Goal: Transaction & Acquisition: Download file/media

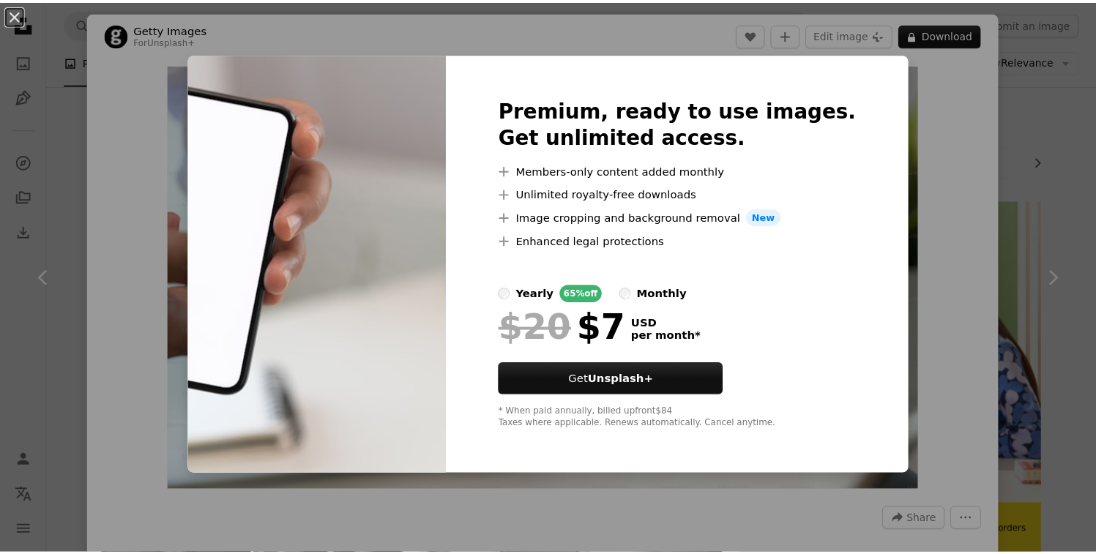
scroll to position [97, 0]
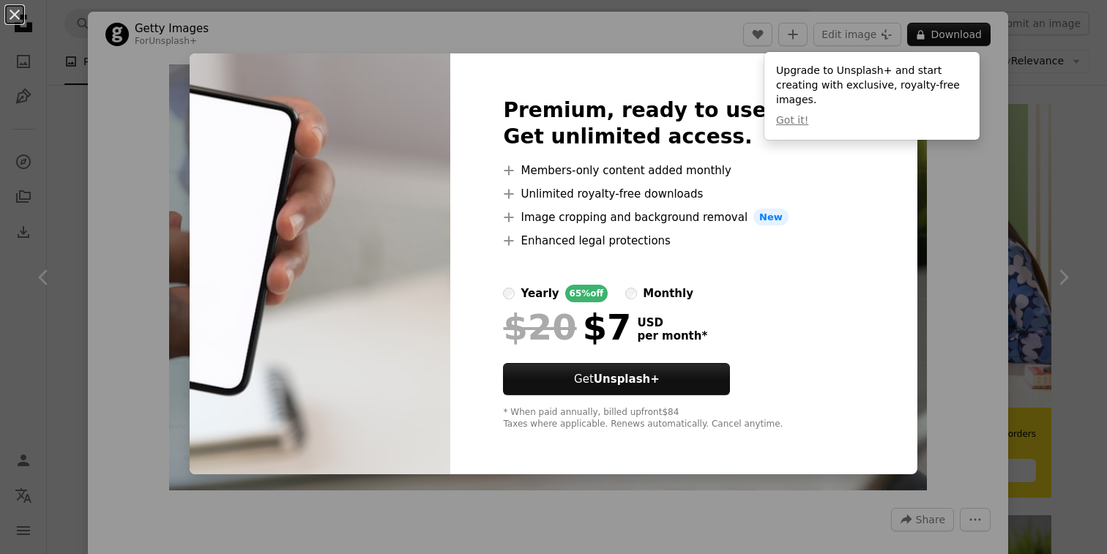
click at [900, 101] on div "Upgrade to Unsplash+ and start creating with exclusive, royalty-free images. Go…" at bounding box center [871, 96] width 215 height 88
drag, startPoint x: 932, startPoint y: 211, endPoint x: 953, endPoint y: 242, distance: 36.9
click at [932, 211] on div "An X shape Premium, ready to use images. Get unlimited access. A plus sign Memb…" at bounding box center [553, 277] width 1107 height 554
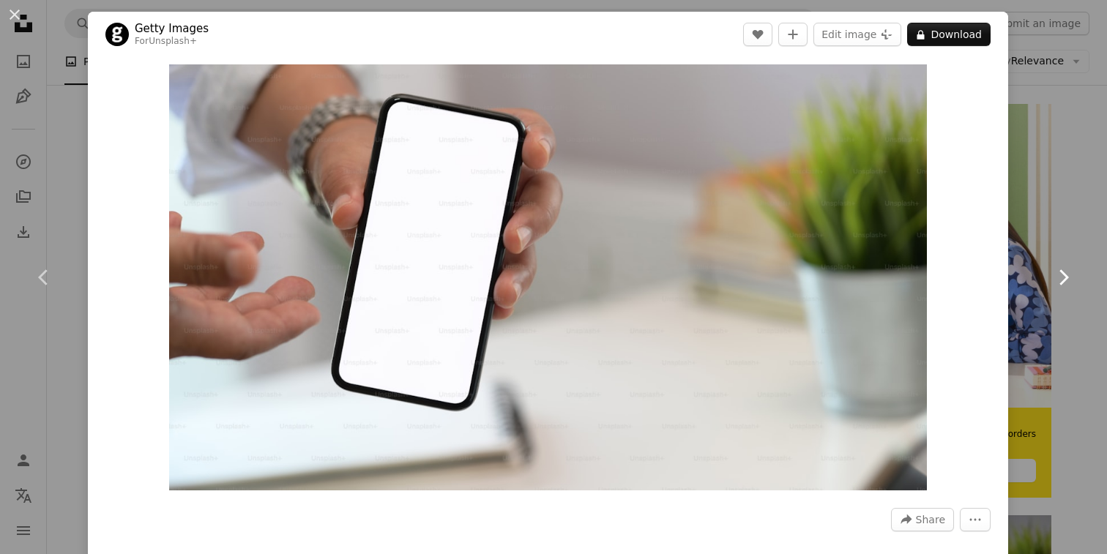
click at [1019, 233] on link "Chevron right" at bounding box center [1063, 277] width 88 height 141
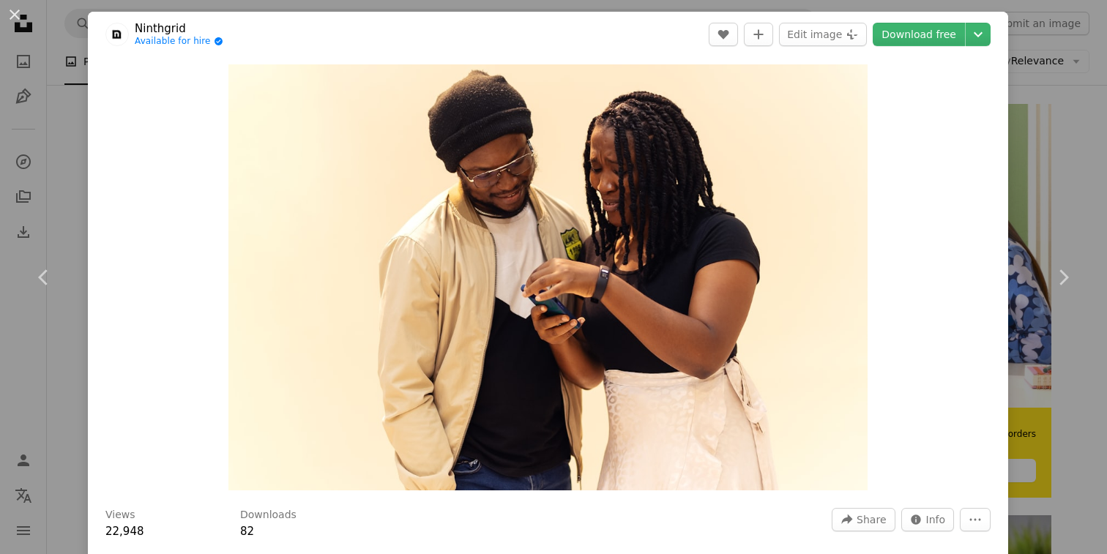
click at [1040, 199] on div "An X shape Chevron left Chevron right Ninthgrid Available for hire A checkmark …" at bounding box center [553, 277] width 1107 height 554
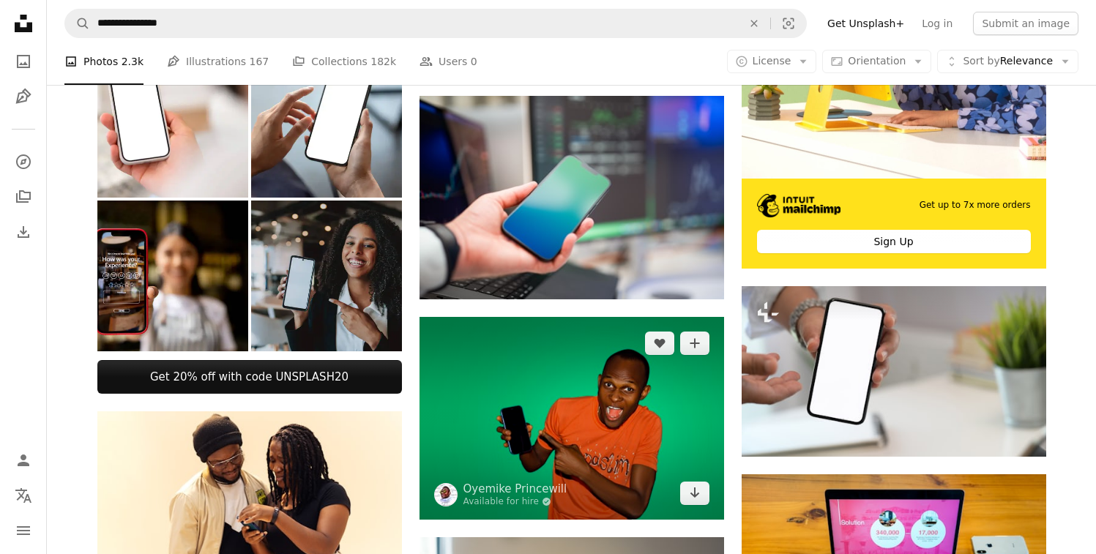
scroll to position [848, 0]
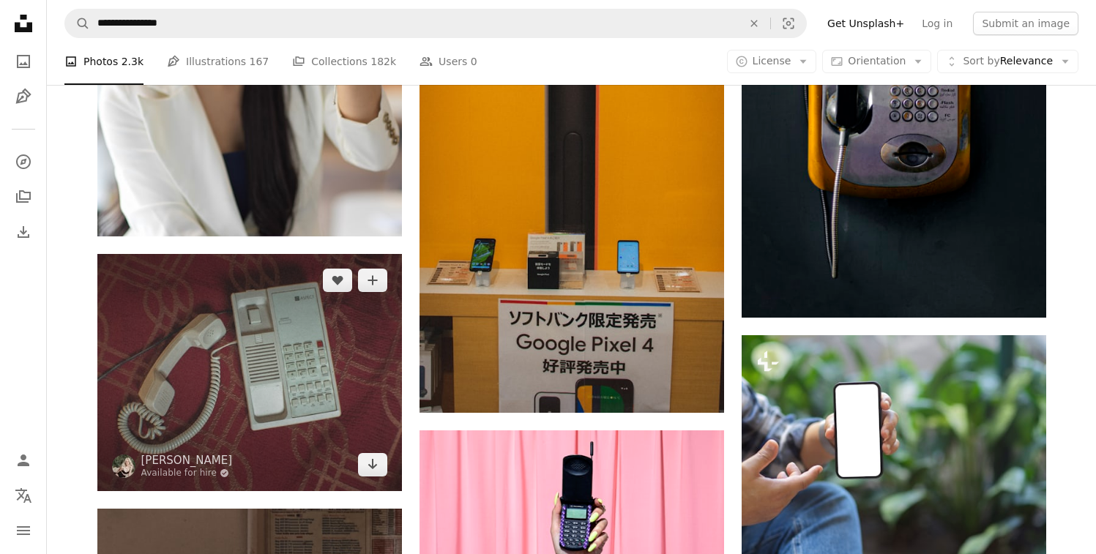
scroll to position [1525, 0]
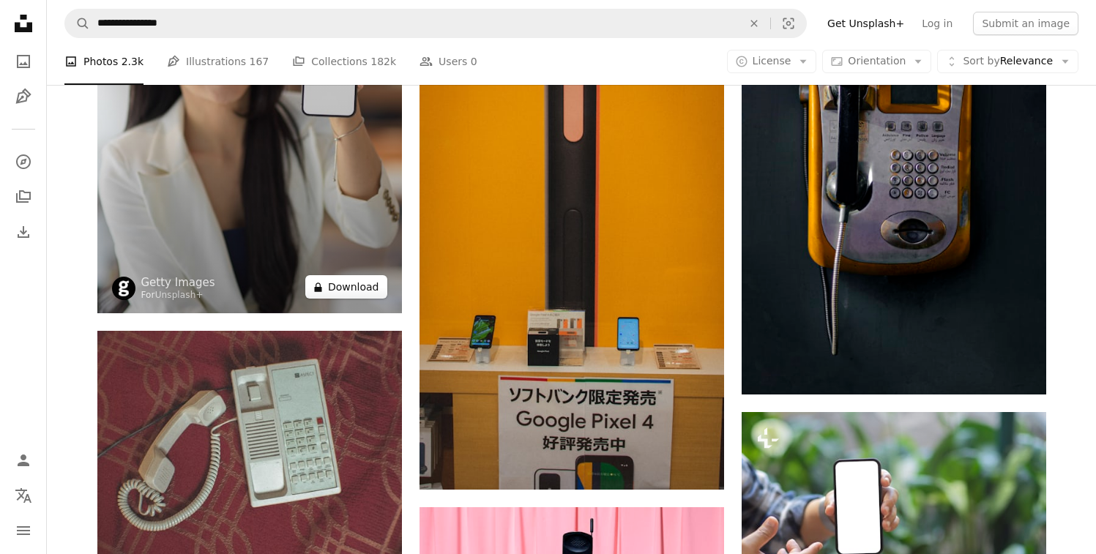
click at [371, 275] on button "A lock Download" at bounding box center [346, 286] width 82 height 23
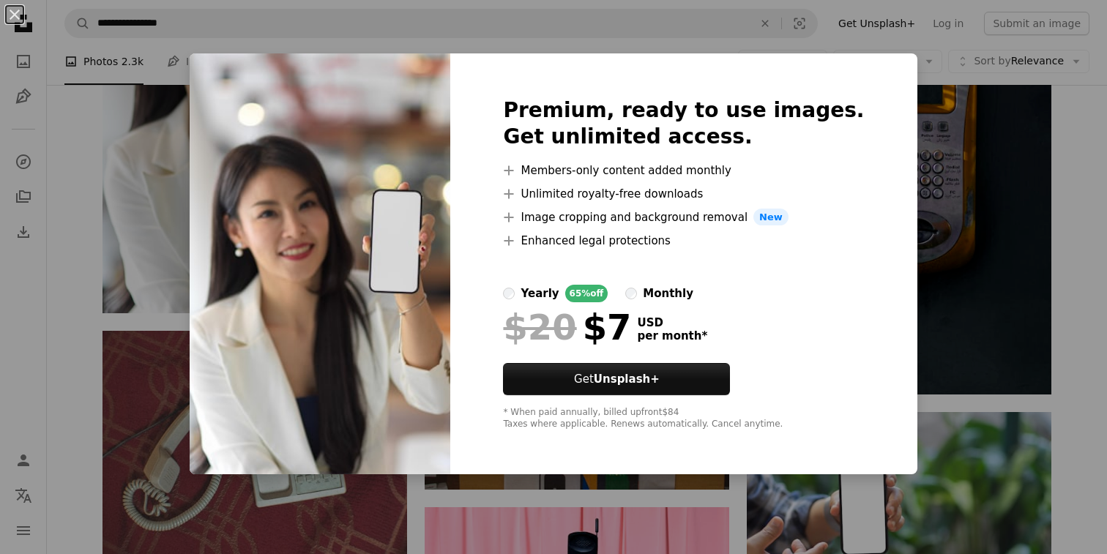
click at [970, 172] on div "An X shape Premium, ready to use images. Get unlimited access. A plus sign Memb…" at bounding box center [553, 277] width 1107 height 554
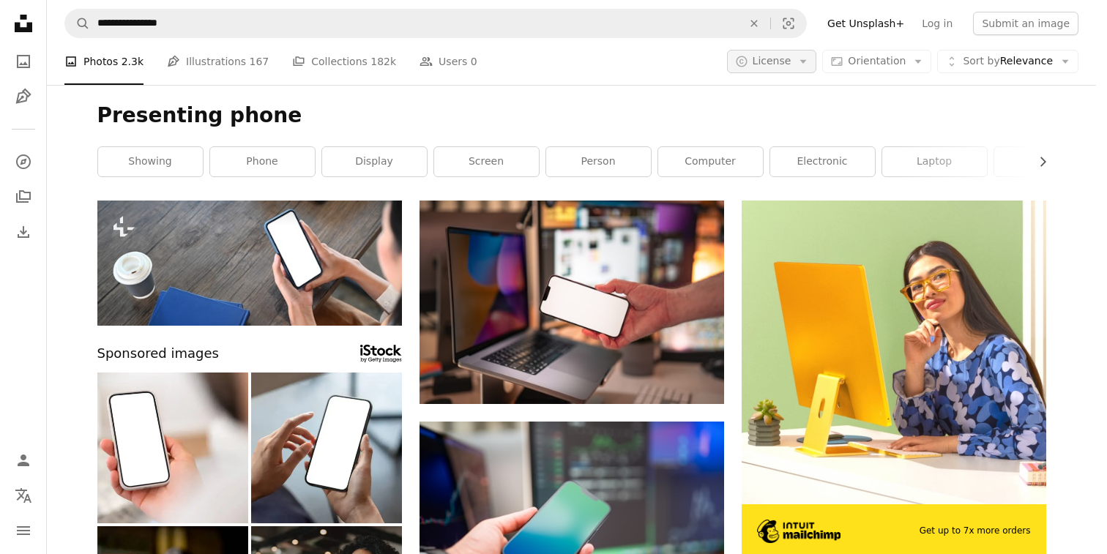
click at [779, 66] on span "License" at bounding box center [771, 61] width 39 height 12
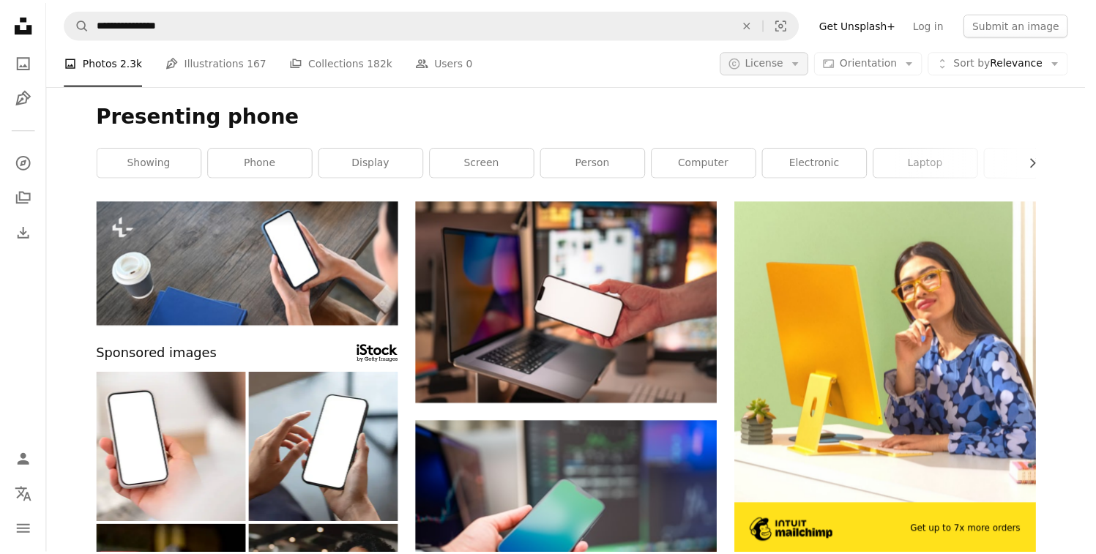
scroll to position [1525, 0]
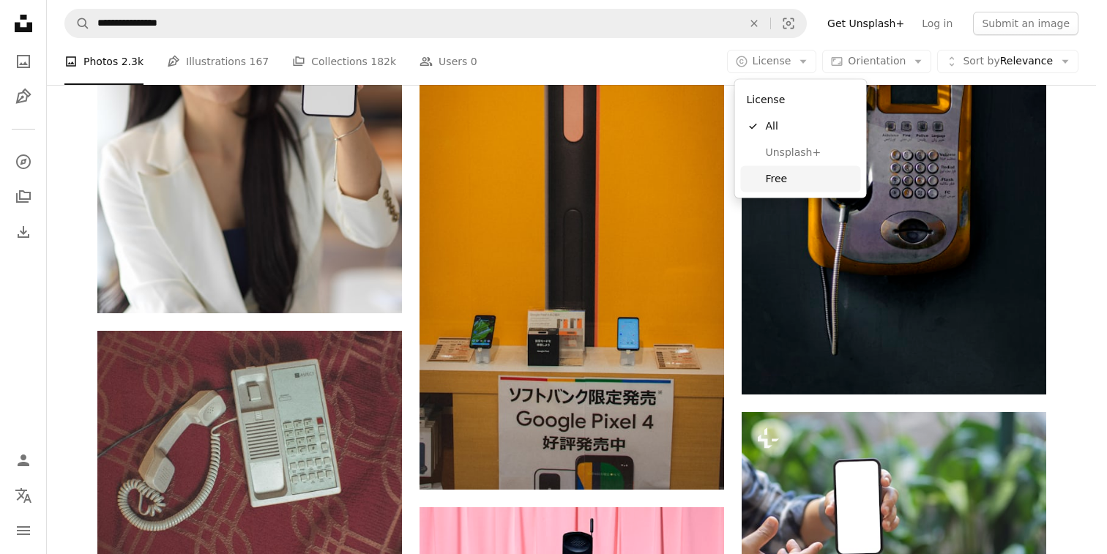
click at [804, 178] on span "Free" at bounding box center [810, 178] width 89 height 15
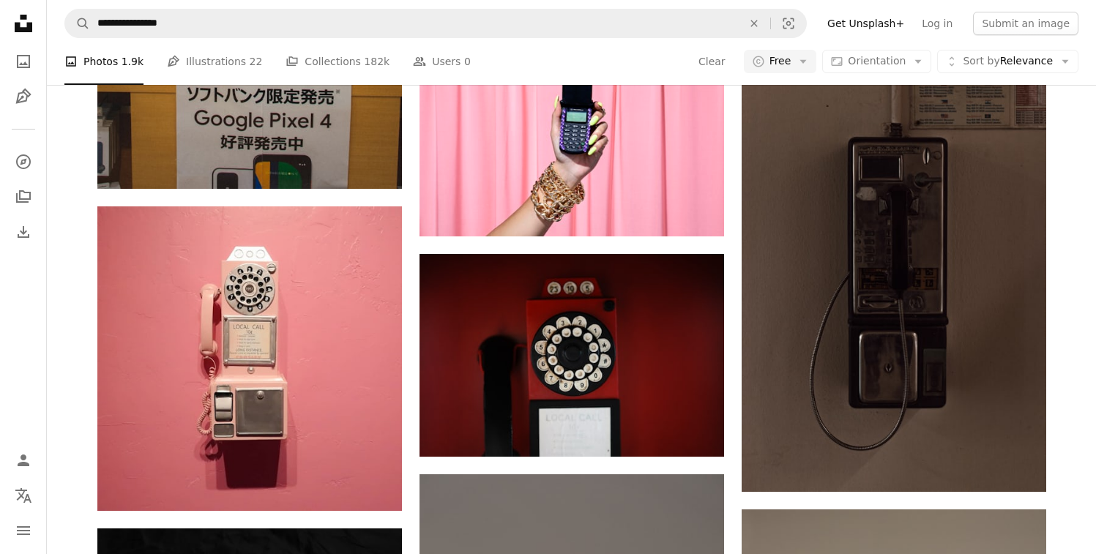
scroll to position [198, 0]
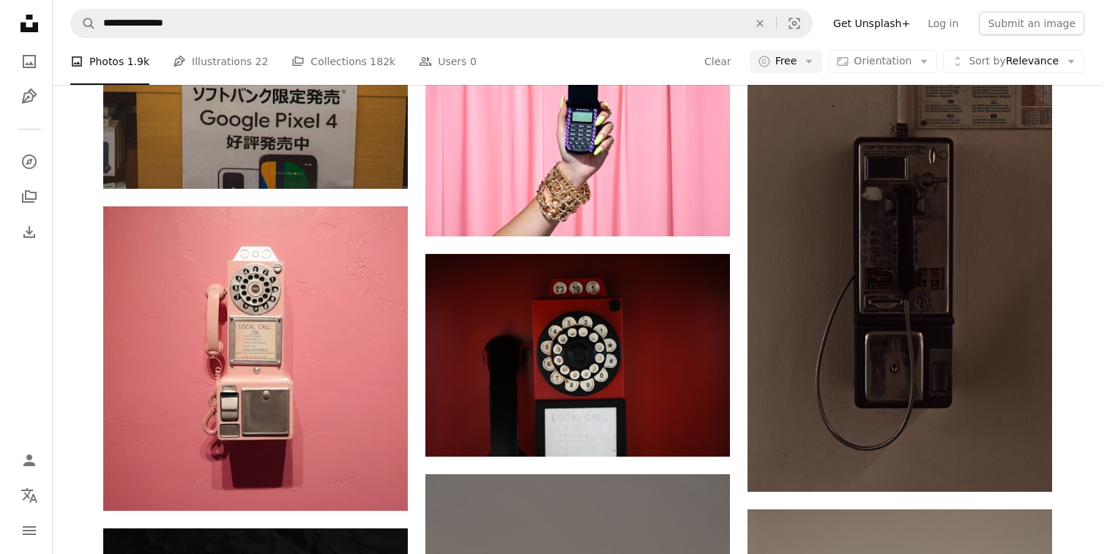
scroll to position [131, 0]
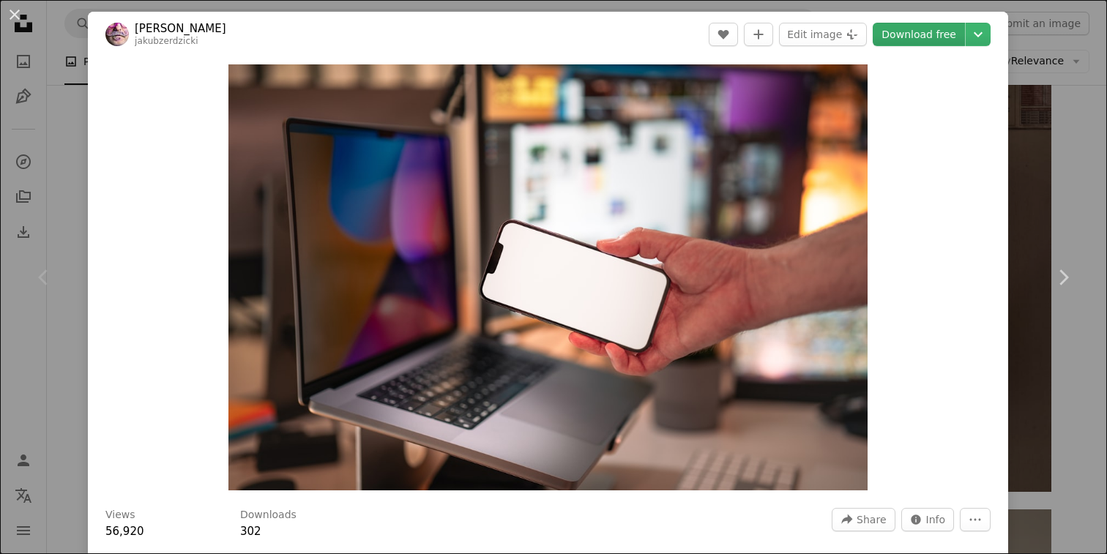
click at [919, 35] on link "Download free" at bounding box center [918, 34] width 92 height 23
